Goal: Check status: Check status

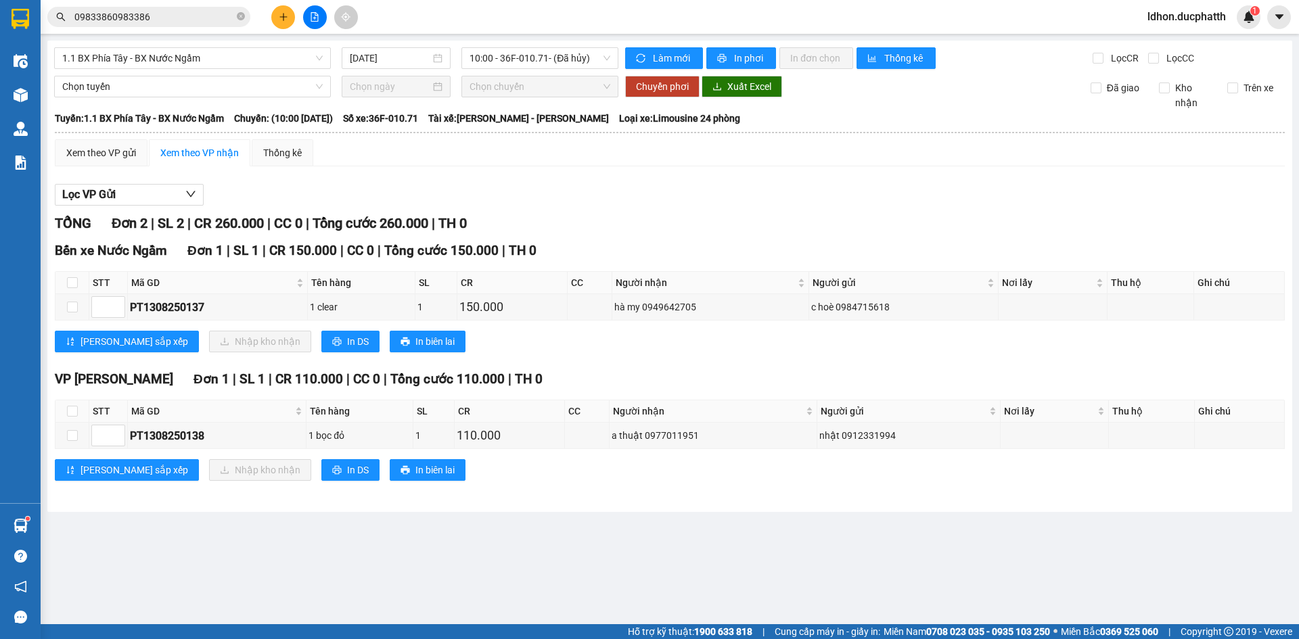
click at [283, 15] on icon "plus" at bounding box center [283, 16] width 9 height 9
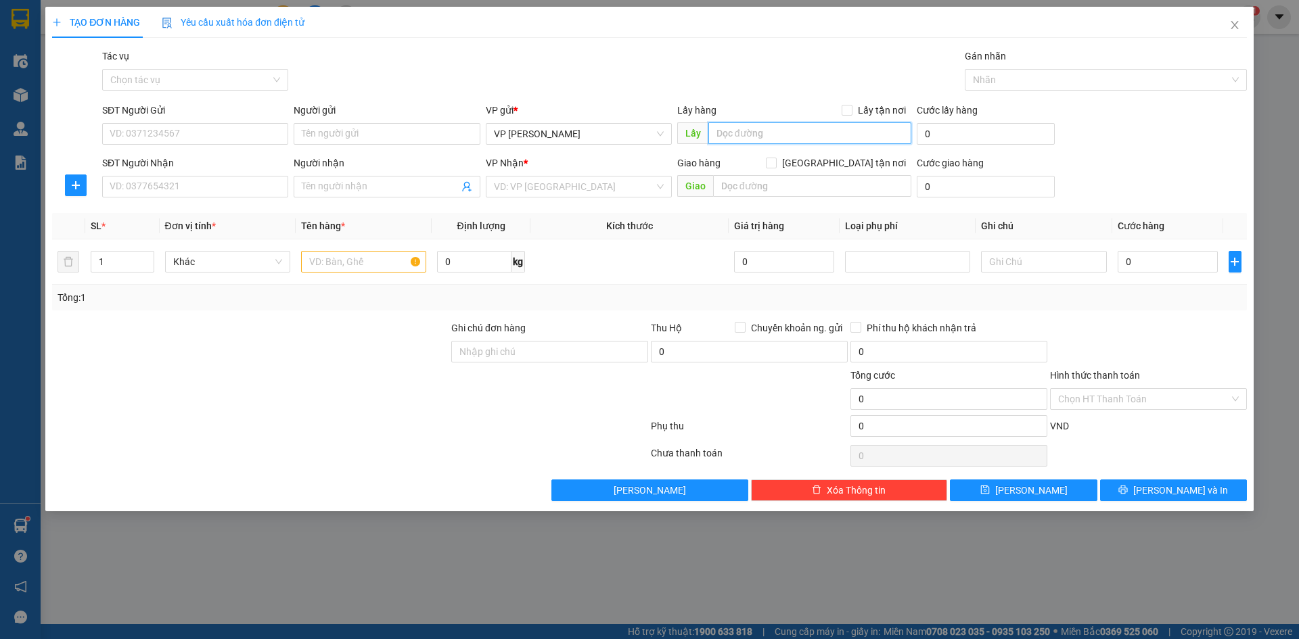
click at [796, 139] on input "text" at bounding box center [809, 133] width 203 height 22
paste input "0869871098"
type input "0869871098"
drag, startPoint x: 771, startPoint y: 129, endPoint x: 677, endPoint y: 129, distance: 94.7
click at [677, 129] on span "Lấy 0869871098" at bounding box center [794, 133] width 234 height 22
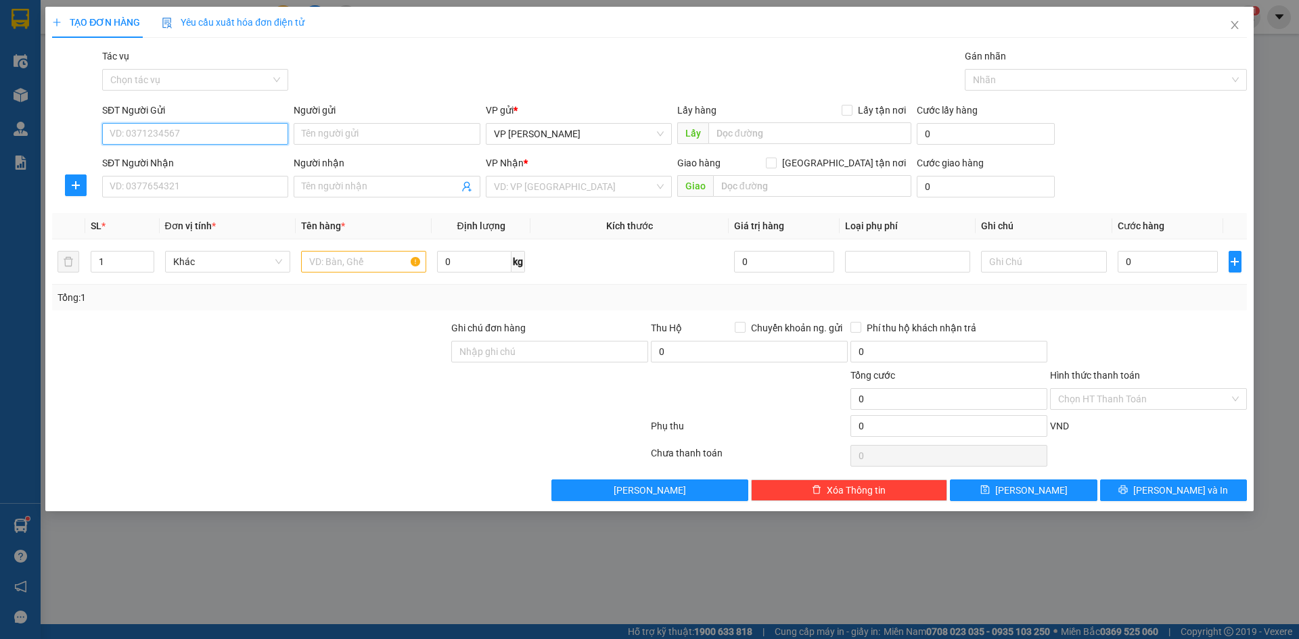
click at [233, 138] on input "SĐT Người Gửi" at bounding box center [195, 134] width 186 height 22
paste input "0869871098"
type input "0869871098"
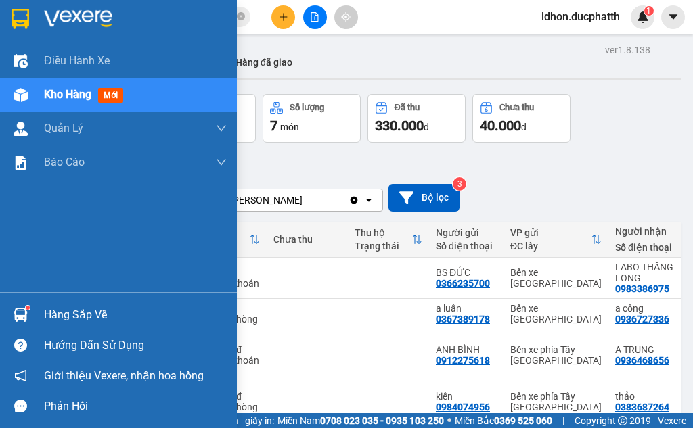
click at [26, 300] on div "Hàng sắp về" at bounding box center [118, 315] width 237 height 30
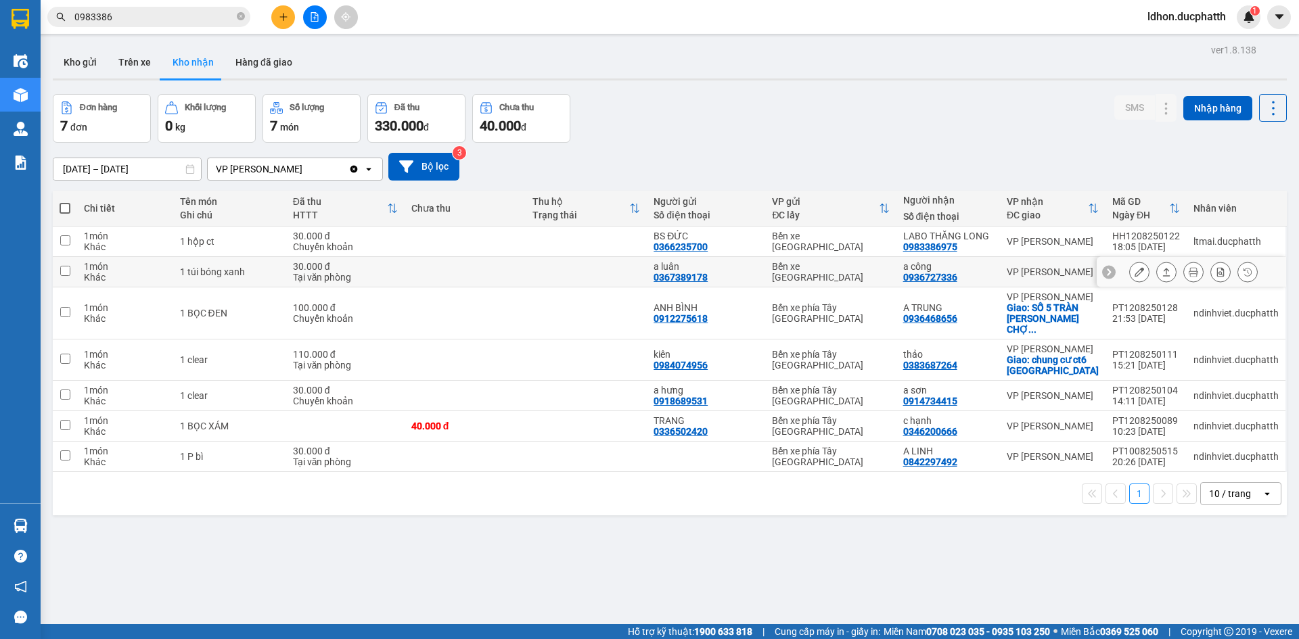
click at [397, 263] on section "Kết quả tìm kiếm ( 31 ) Bộ lọc Mã ĐH Trạng thái Món hàng Thu hộ Tổng cước Chưa …" at bounding box center [649, 319] width 1299 height 639
click at [317, 24] on button at bounding box center [315, 17] width 24 height 24
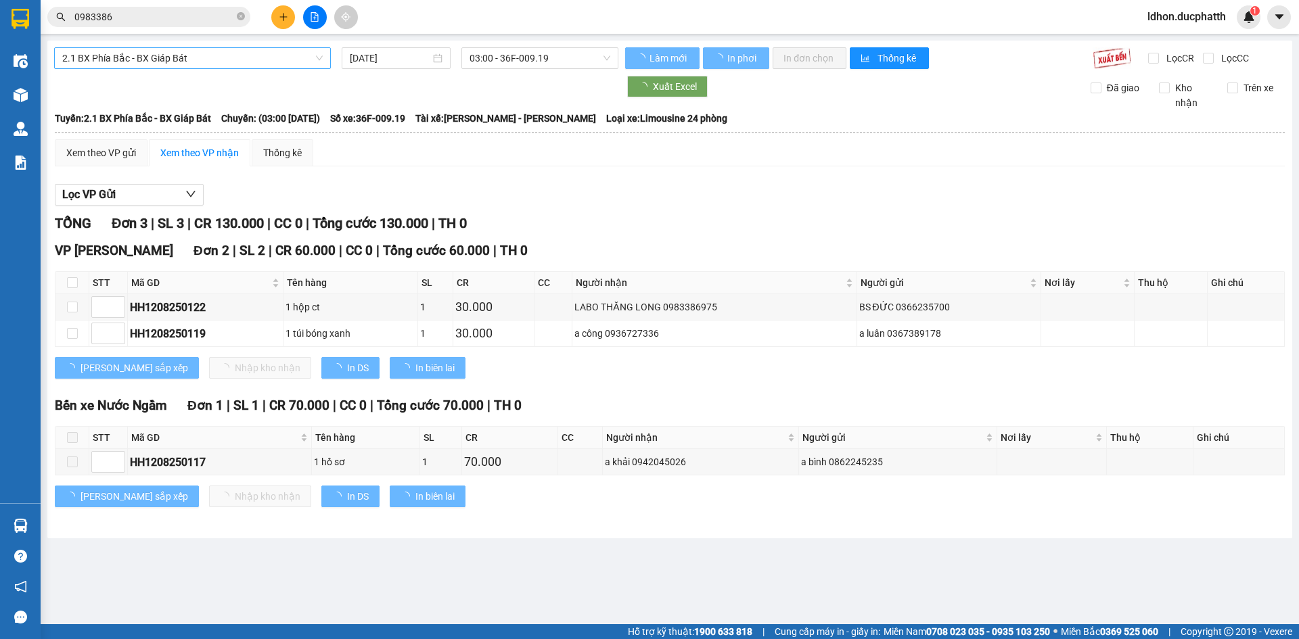
click at [265, 64] on span "2.1 BX Phía Bắc - BX Giáp Bát" at bounding box center [192, 58] width 260 height 20
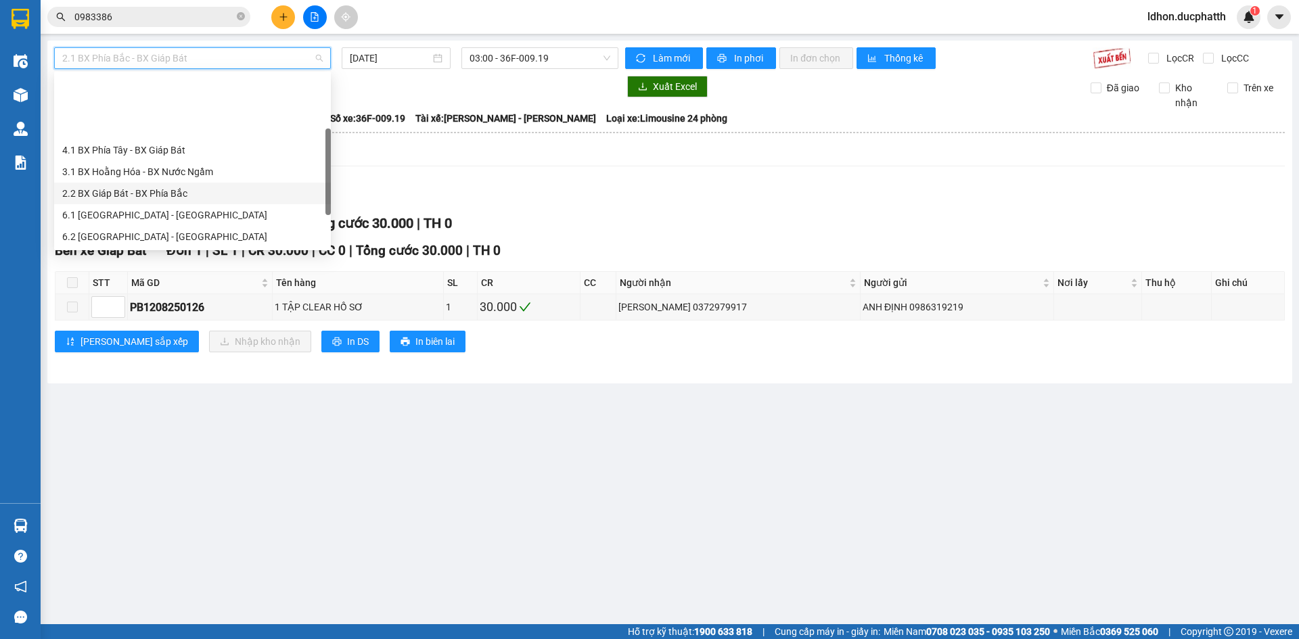
scroll to position [68, 0]
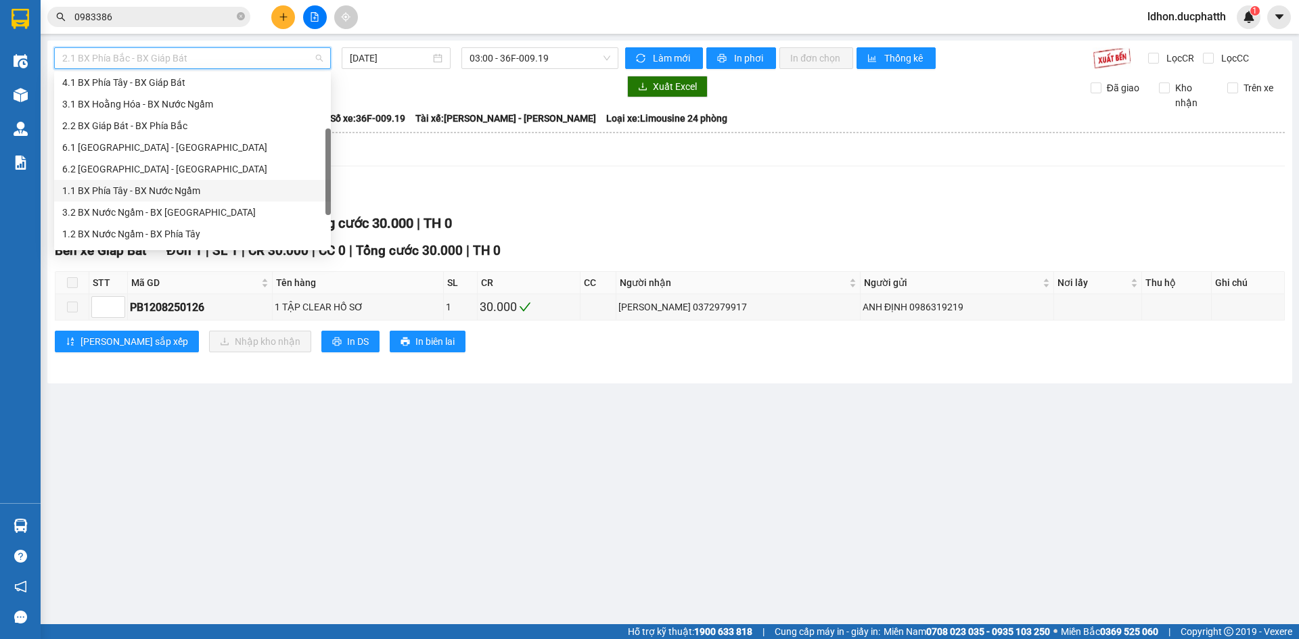
click at [206, 189] on div "1.1 BX Phía Tây - BX Nước Ngầm" at bounding box center [192, 190] width 260 height 15
type input "[DATE]"
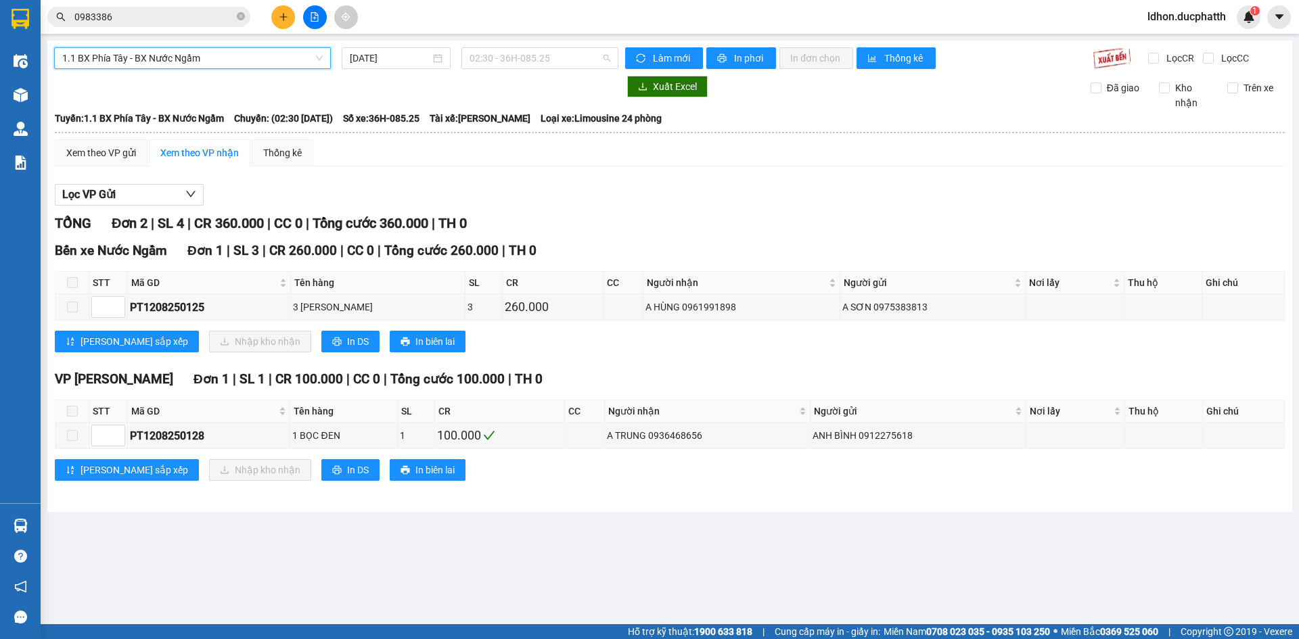
drag, startPoint x: 499, startPoint y: 62, endPoint x: 502, endPoint y: 71, distance: 9.2
click at [501, 62] on span "02:30 - 36H-085.25" at bounding box center [540, 58] width 141 height 20
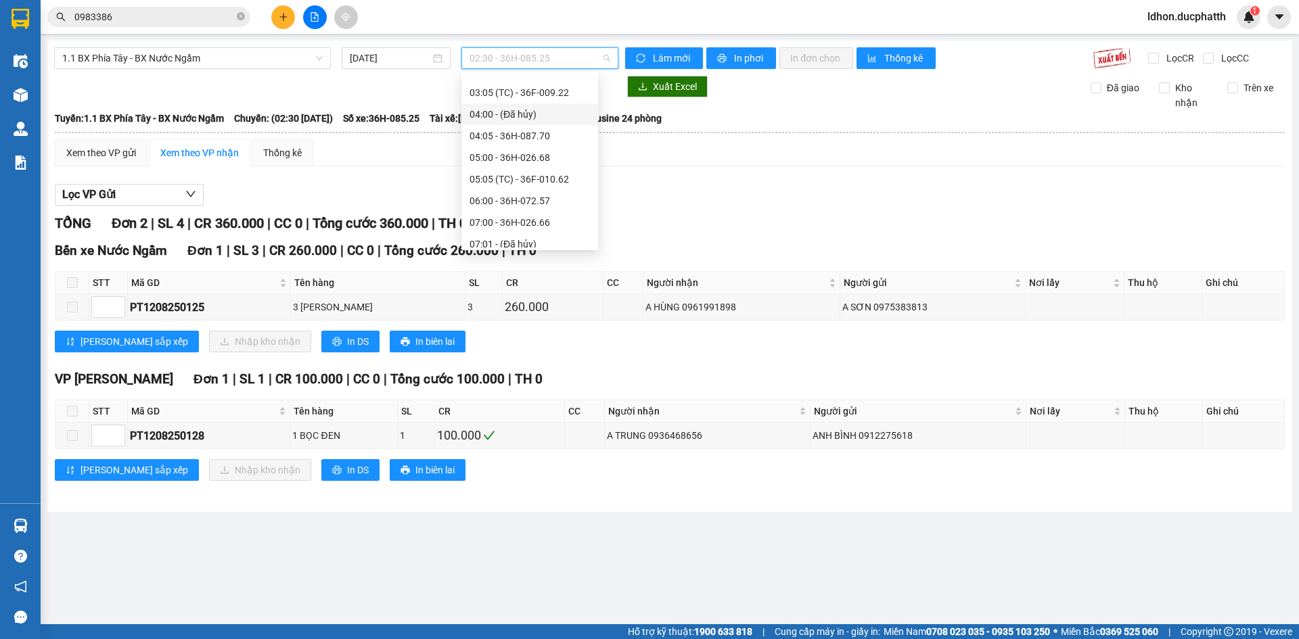
scroll to position [135, 0]
click at [541, 212] on div "09:00 - (Đã hủy)" at bounding box center [530, 209] width 120 height 15
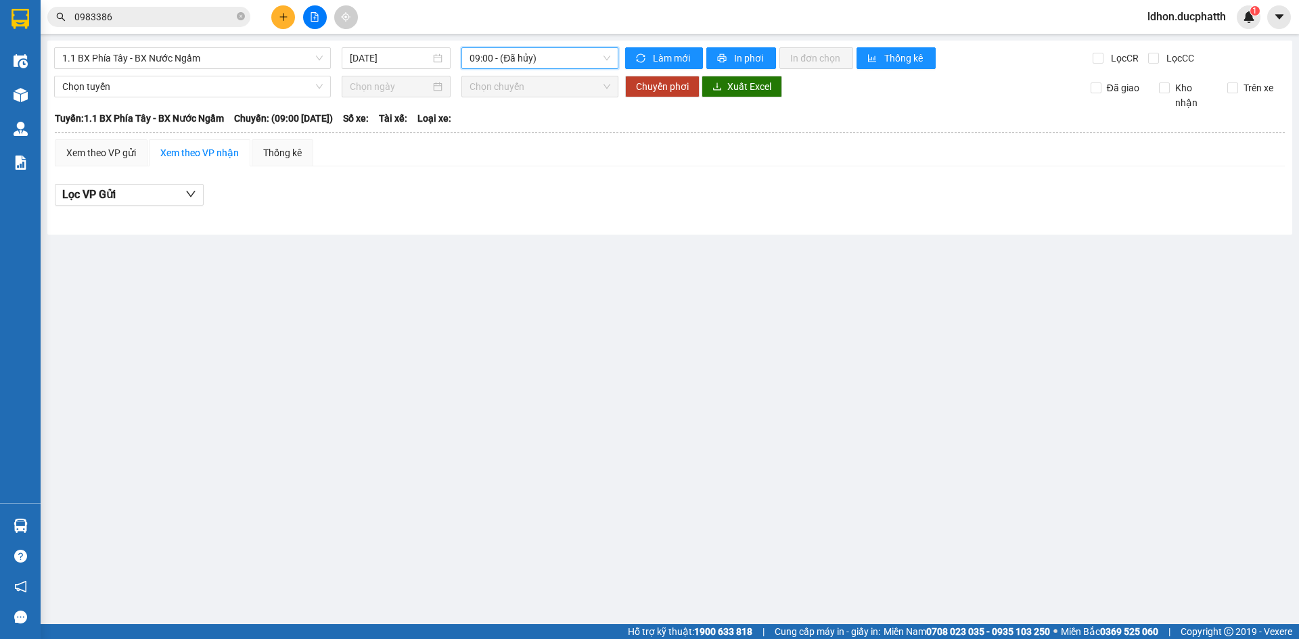
click at [552, 73] on div "1.1 BX Phía Tây - BX Nước Ngầm 13/08/2025 09:00 09:00 - (Đã hủy) Làm mới In phơ…" at bounding box center [669, 138] width 1245 height 194
click at [559, 70] on div "1.1 BX Phía Tây - BX Nước Ngầm 13/08/2025 09:00 - (Đã hủy) Làm mới In phơi In đ…" at bounding box center [669, 138] width 1245 height 194
click at [564, 66] on span "09:00 - (Đã hủy)" at bounding box center [540, 58] width 141 height 20
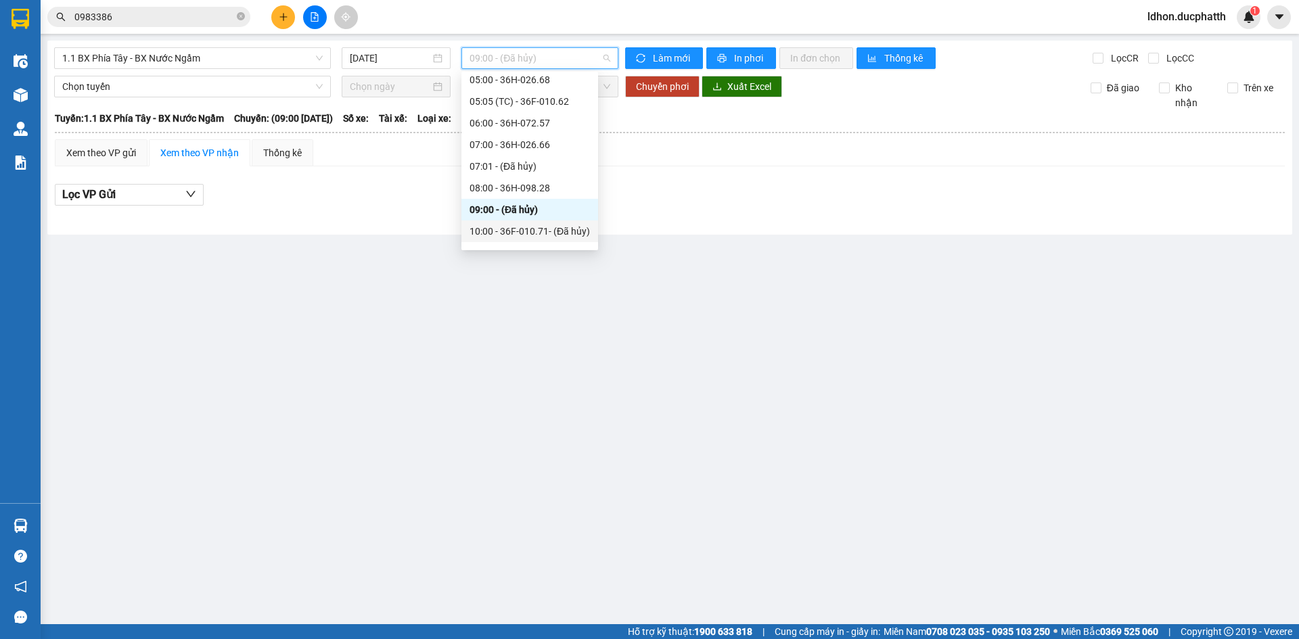
click at [543, 229] on div "10:00 - 36F-010.71 - (Đã hủy)" at bounding box center [530, 231] width 120 height 15
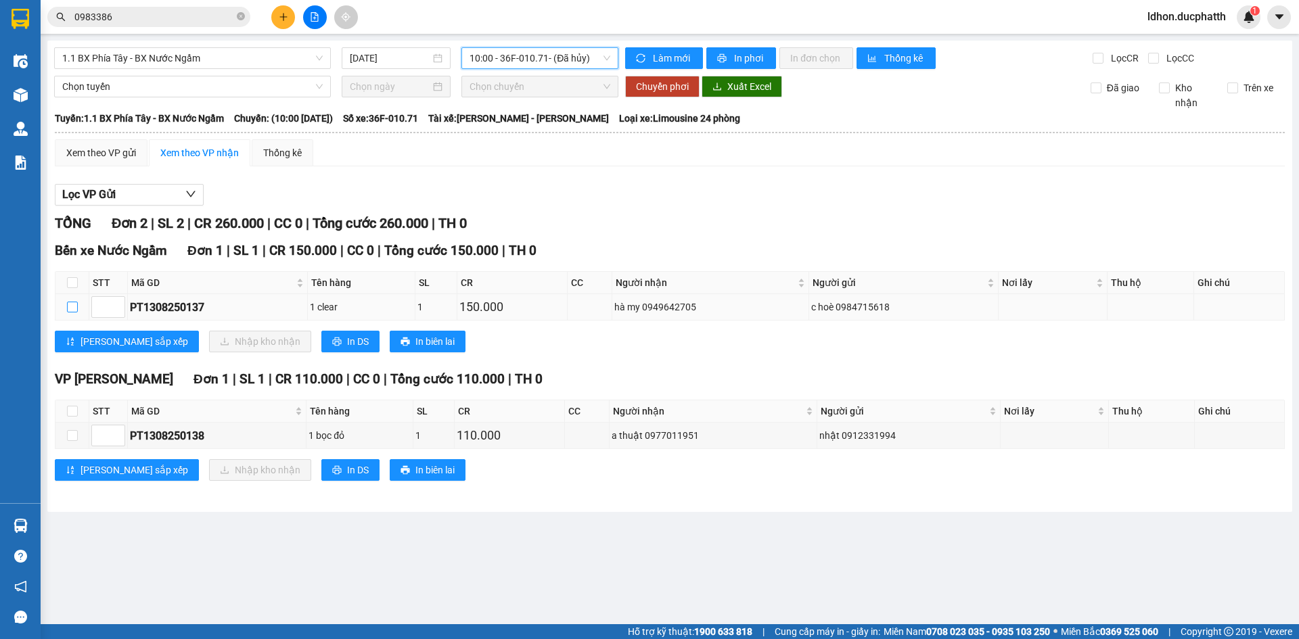
click at [69, 302] on input "checkbox" at bounding box center [72, 307] width 11 height 11
checkbox input "true"
